Goal: Transaction & Acquisition: Download file/media

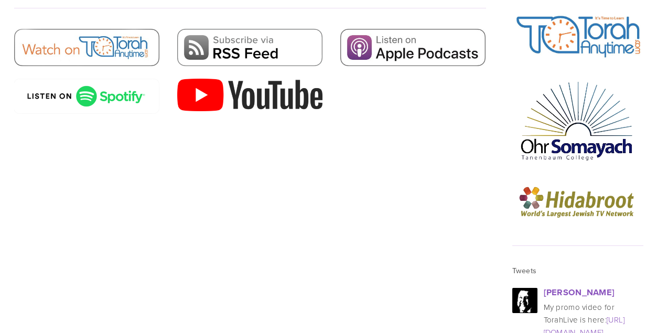
scroll to position [1241, 0]
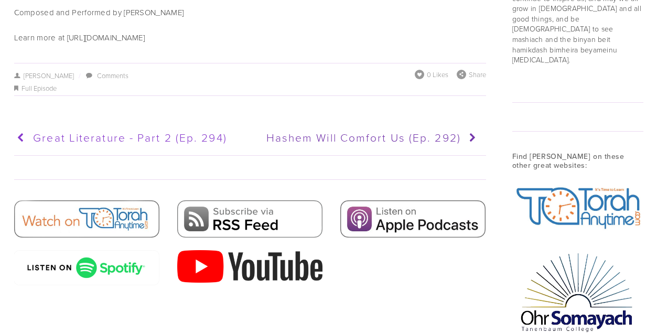
click at [19, 125] on icon at bounding box center [23, 138] width 19 height 26
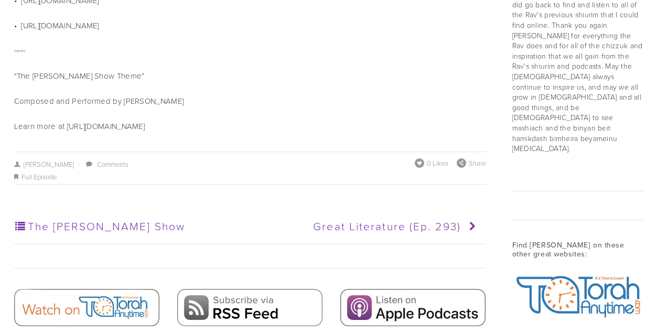
scroll to position [1208, 0]
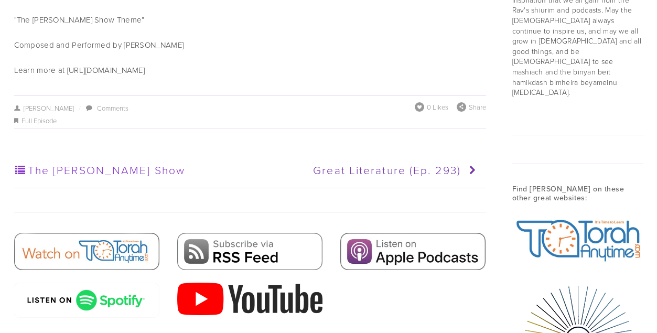
click at [118, 157] on link "The [PERSON_NAME] Show" at bounding box center [129, 170] width 231 height 26
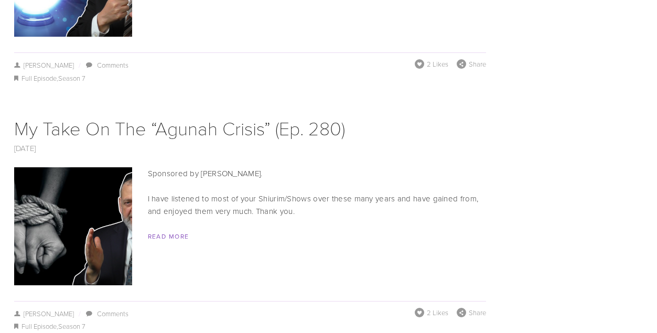
scroll to position [4380, 0]
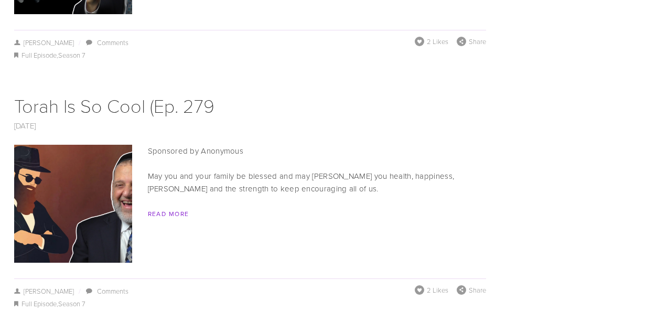
click at [162, 209] on link "Read More" at bounding box center [168, 213] width 41 height 9
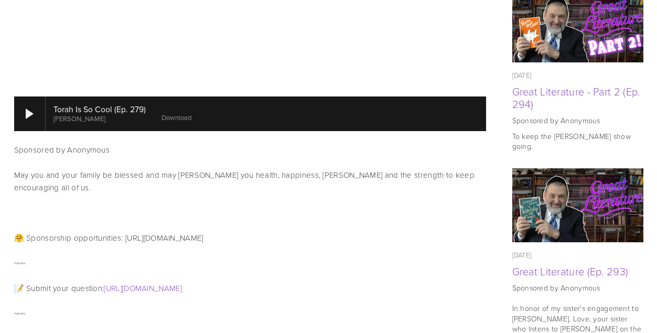
scroll to position [552, 0]
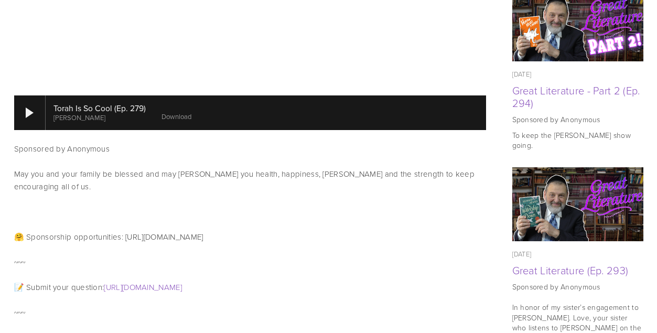
click at [178, 112] on link "Download" at bounding box center [176, 116] width 30 height 9
